Goal: Find specific page/section: Find specific page/section

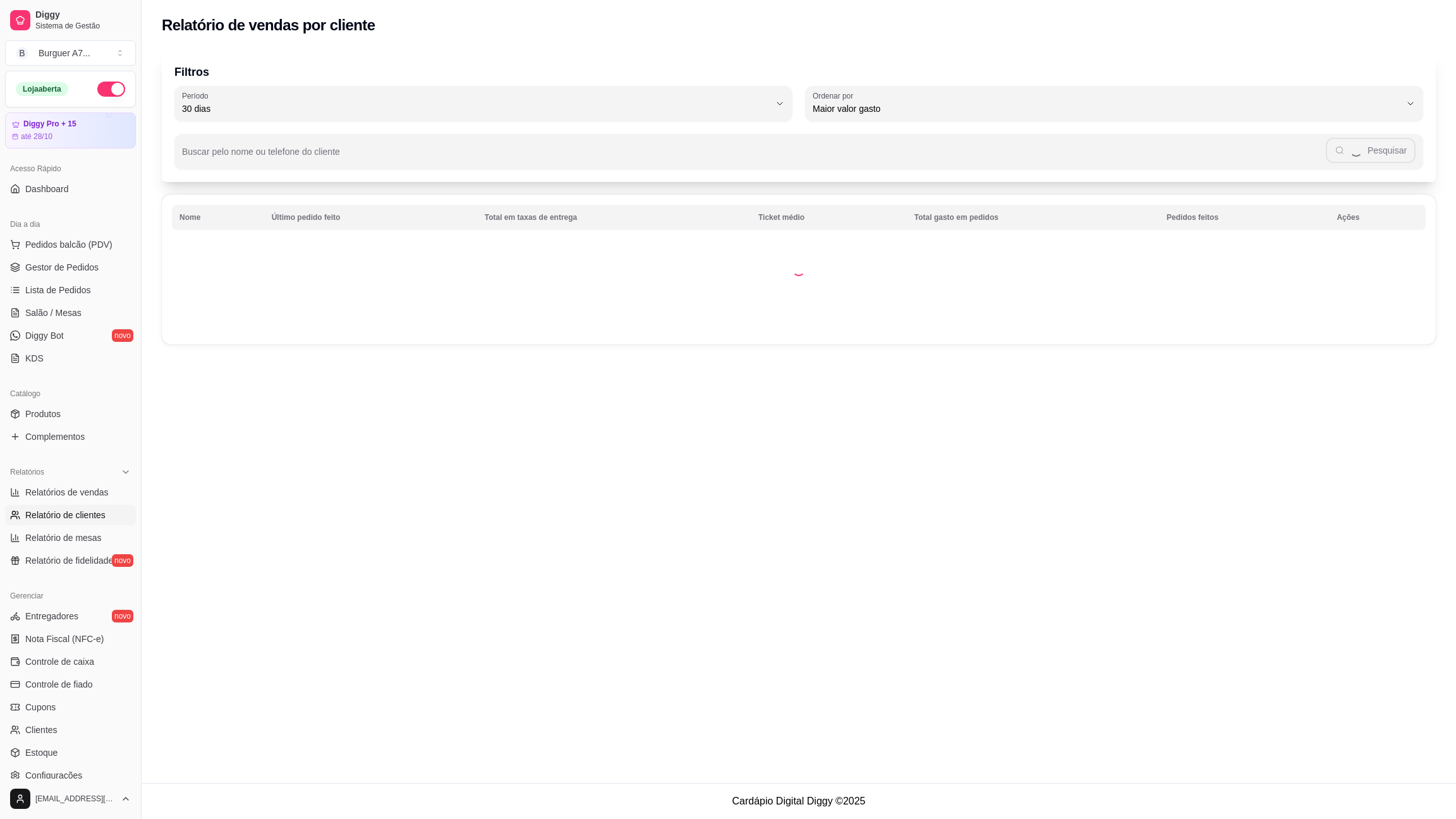
select select "30"
select select "HIGHEST_TOTAL_SPENT_WITH_ORDERS"
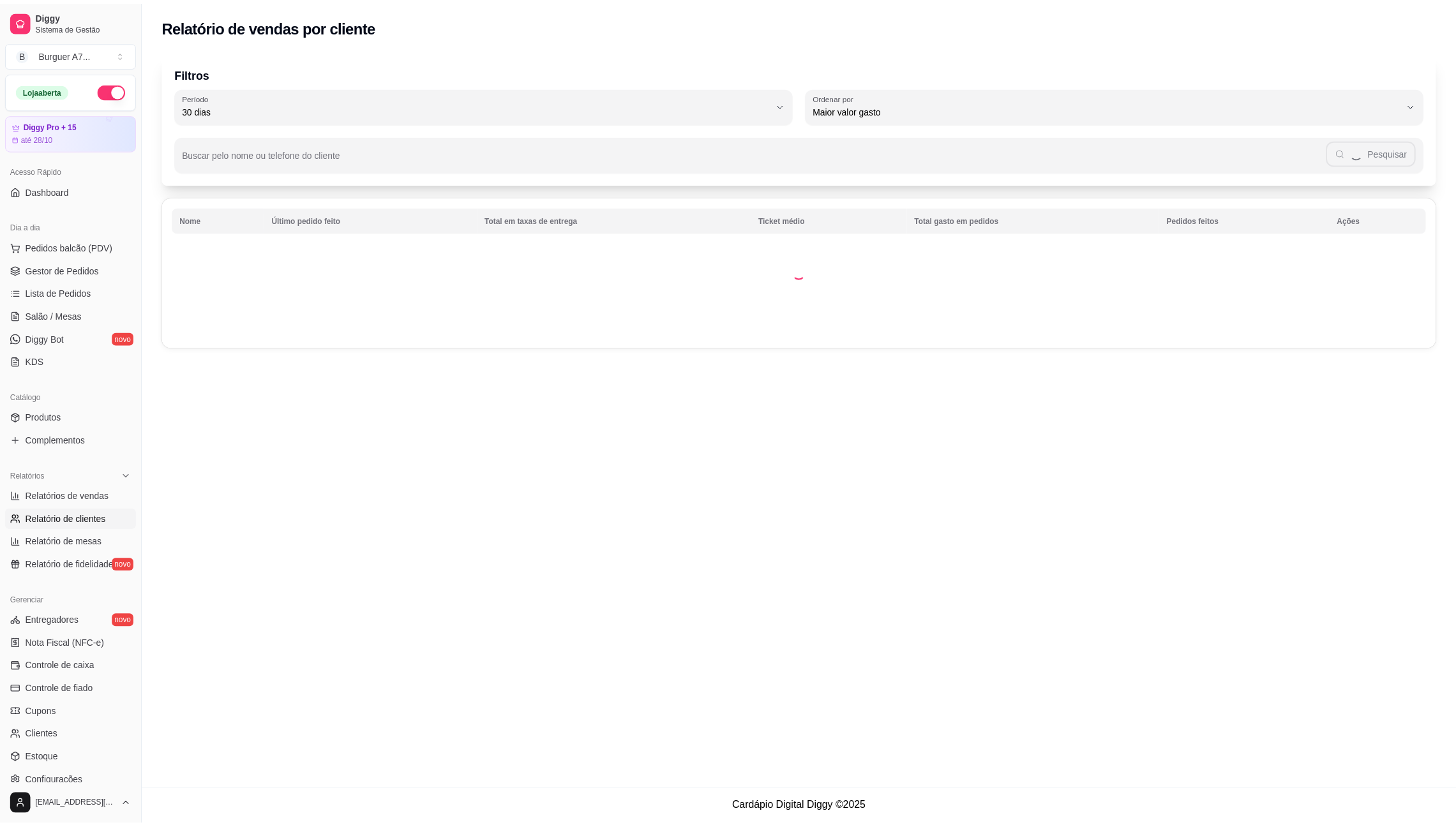
scroll to position [1, 107]
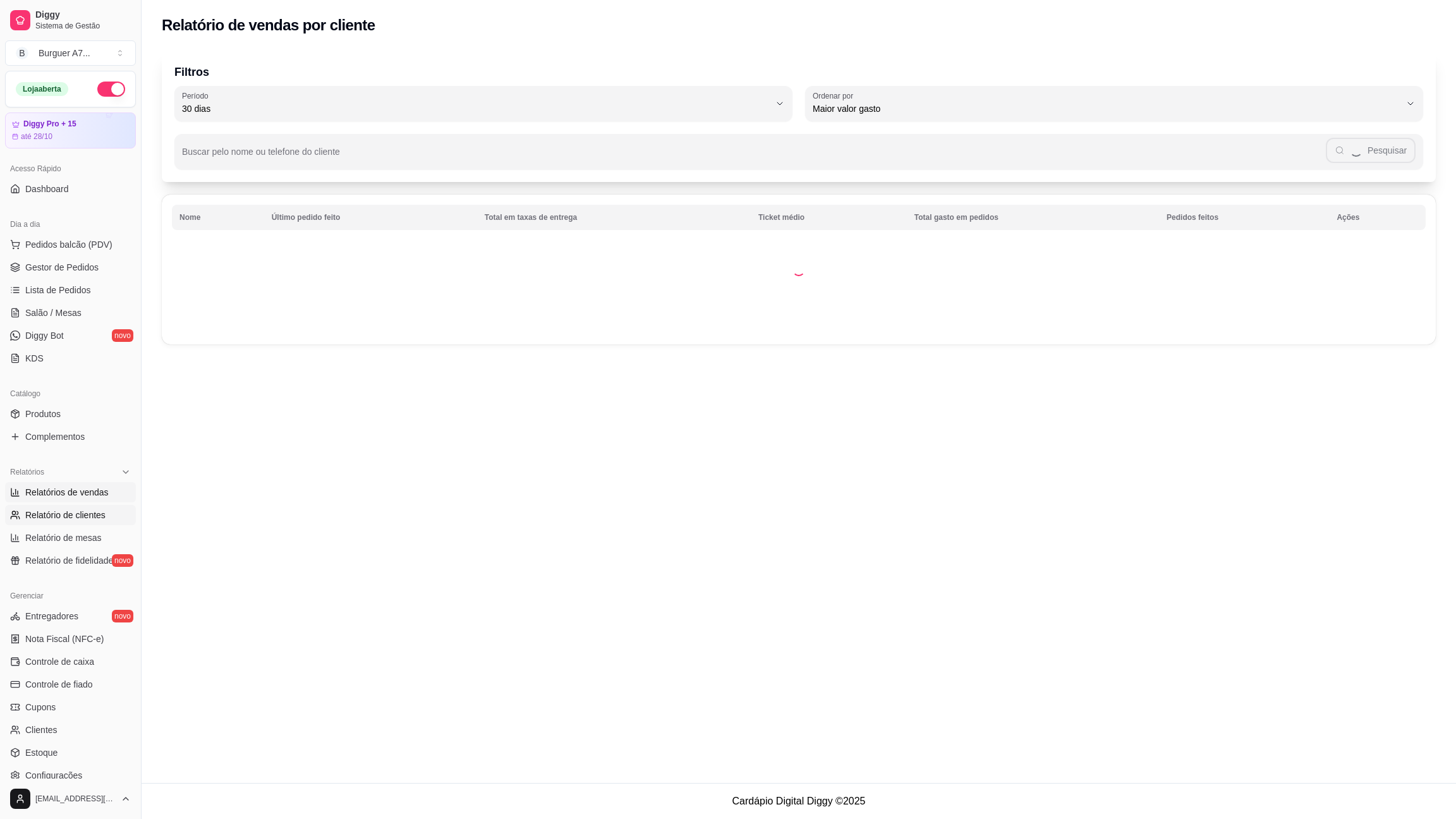
click at [88, 484] on link "Relatórios de vendas" at bounding box center [70, 492] width 130 height 20
select select "ALL"
select select "0"
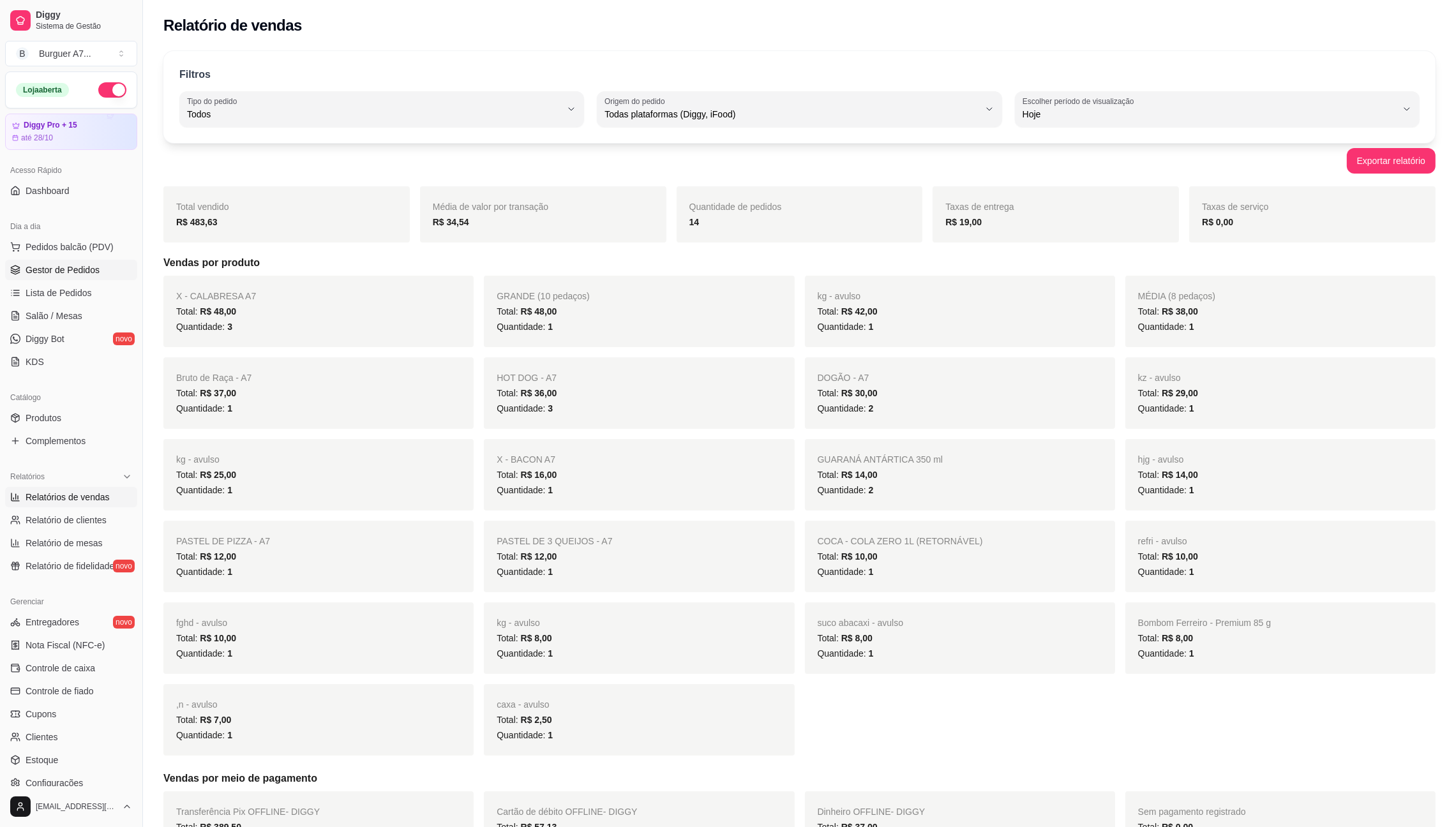
click at [76, 270] on span "Gestor de Pedidos" at bounding box center [62, 269] width 74 height 13
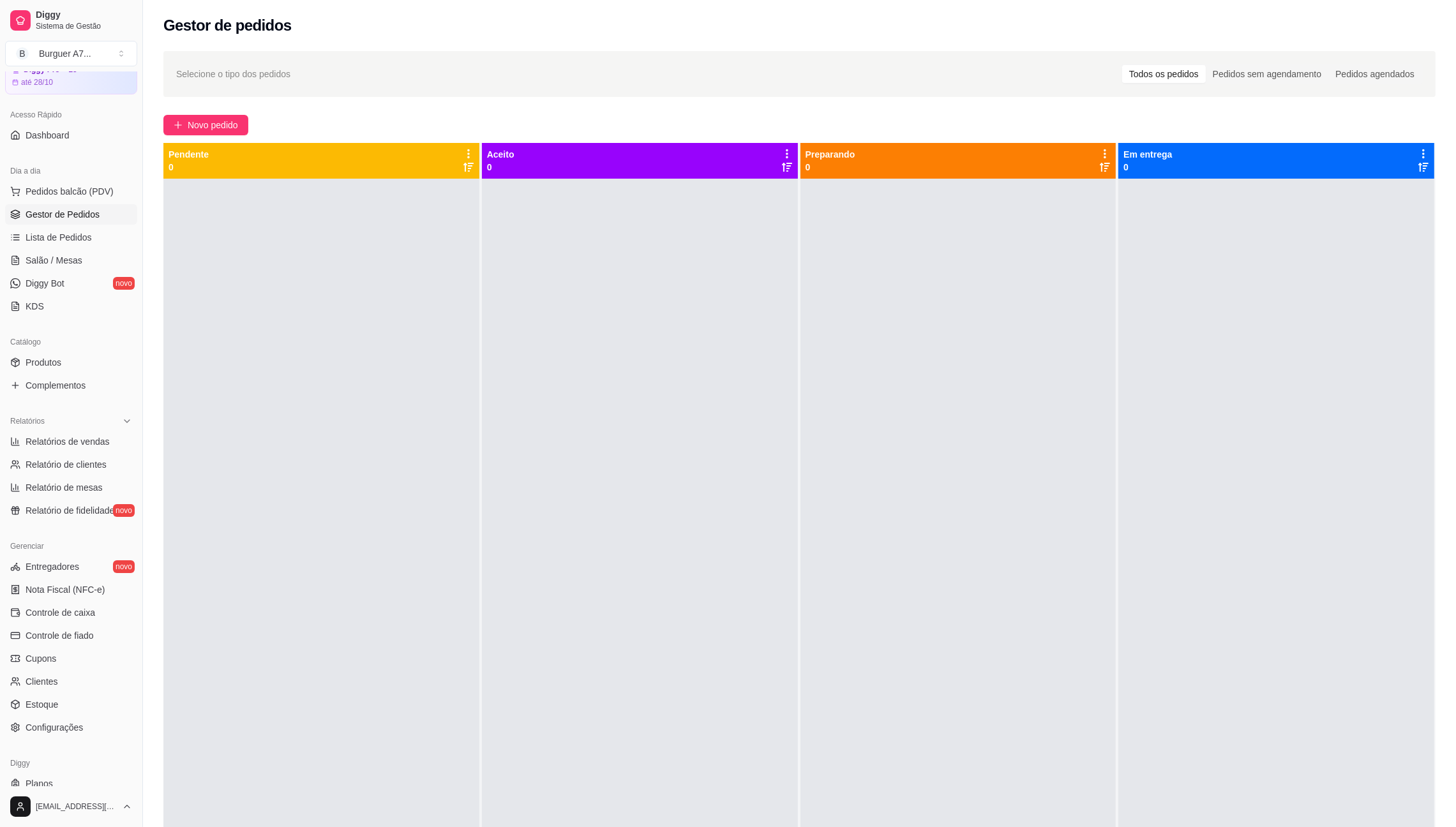
scroll to position [91, 0]
